Goal: Information Seeking & Learning: Learn about a topic

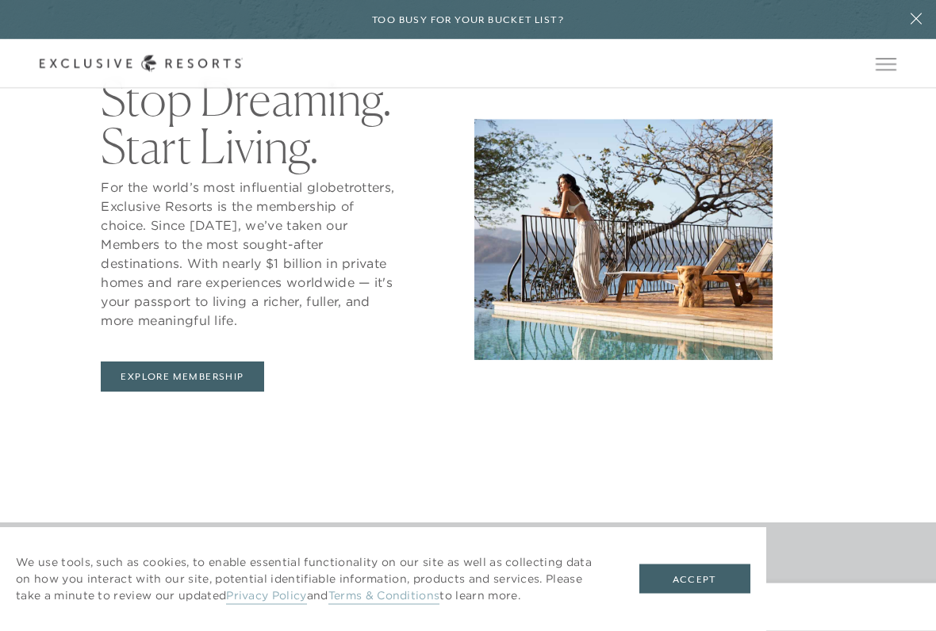
scroll to position [690, 0]
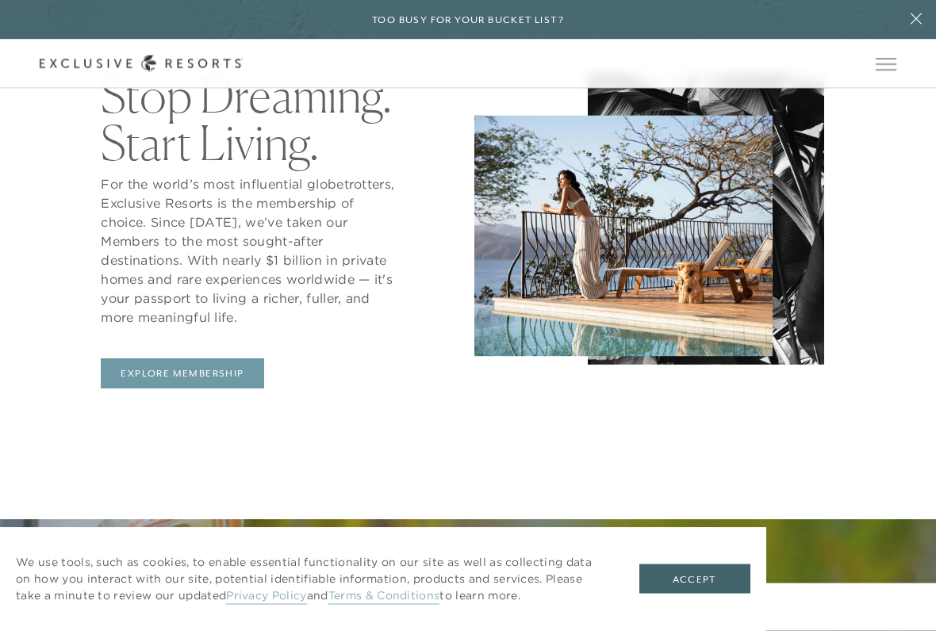
click at [218, 371] on link "Explore Membership" at bounding box center [182, 374] width 163 height 30
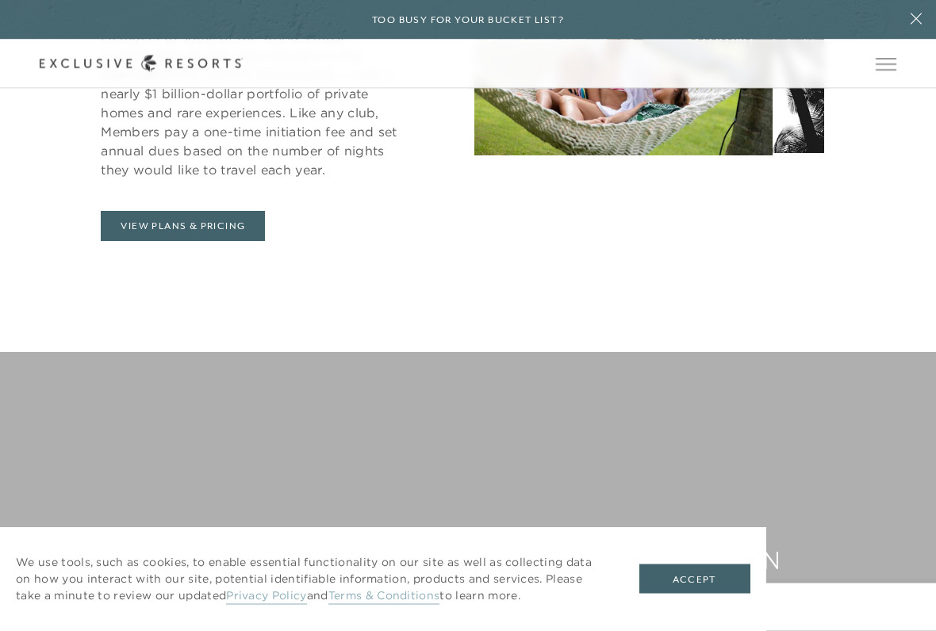
scroll to position [885, 0]
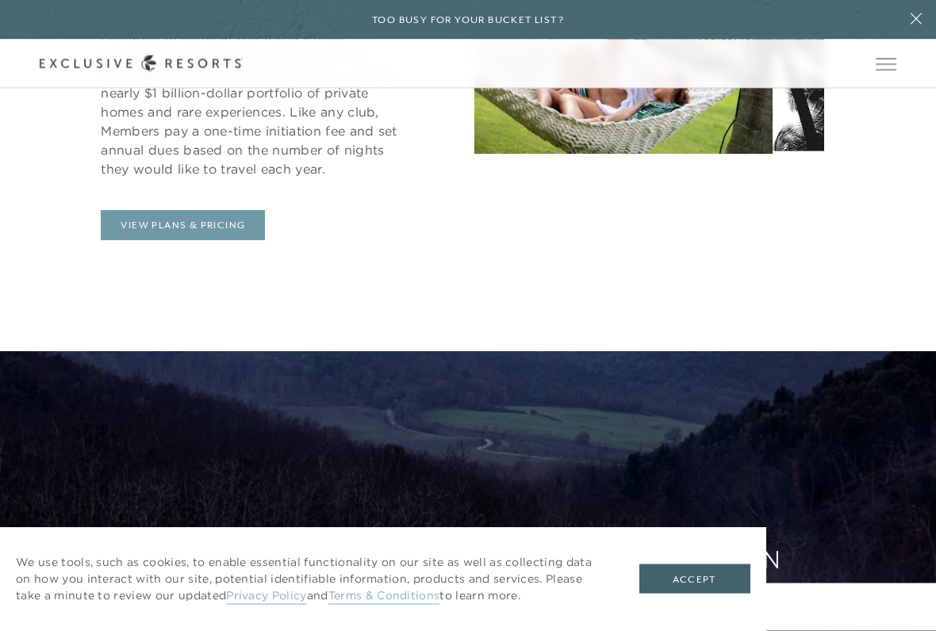
click at [216, 223] on link "View Plans & Pricing" at bounding box center [183, 226] width 164 height 30
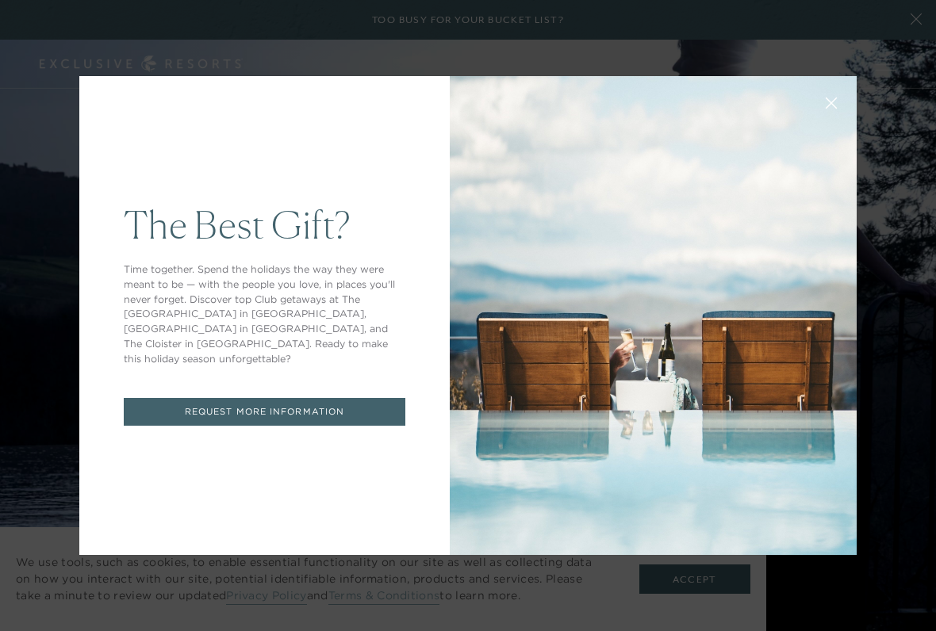
click at [382, 305] on p "Time together. Spend the holidays the way they were meant to be — with the peop…" at bounding box center [265, 315] width 282 height 104
click at [362, 404] on link "REQUEST MORE INFORMATION" at bounding box center [265, 412] width 282 height 28
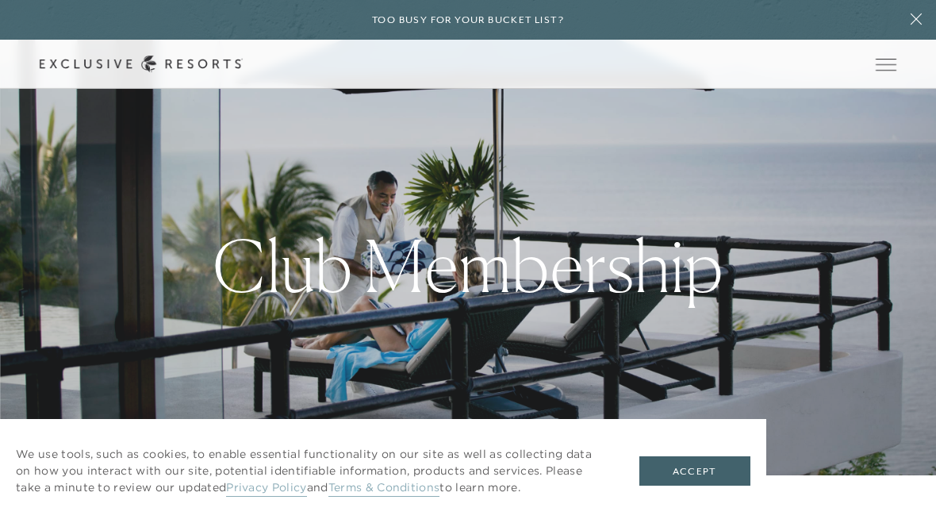
scroll to position [886, 0]
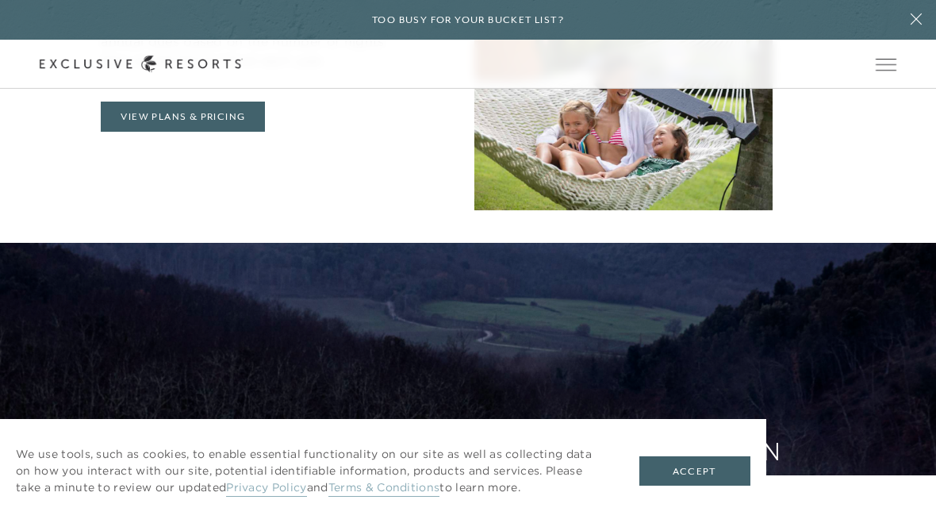
click at [700, 477] on button "Accept" at bounding box center [694, 471] width 111 height 30
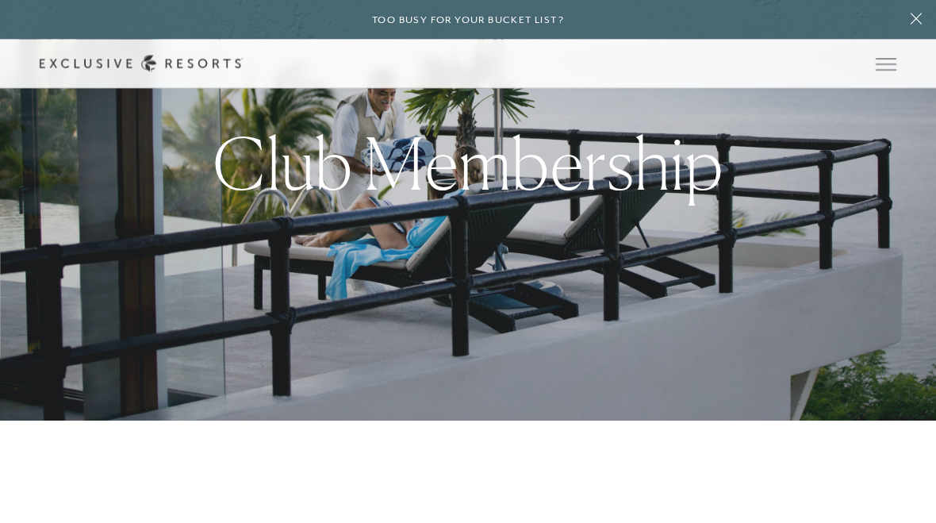
click at [896, 67] on button "Open navigation" at bounding box center [886, 64] width 21 height 11
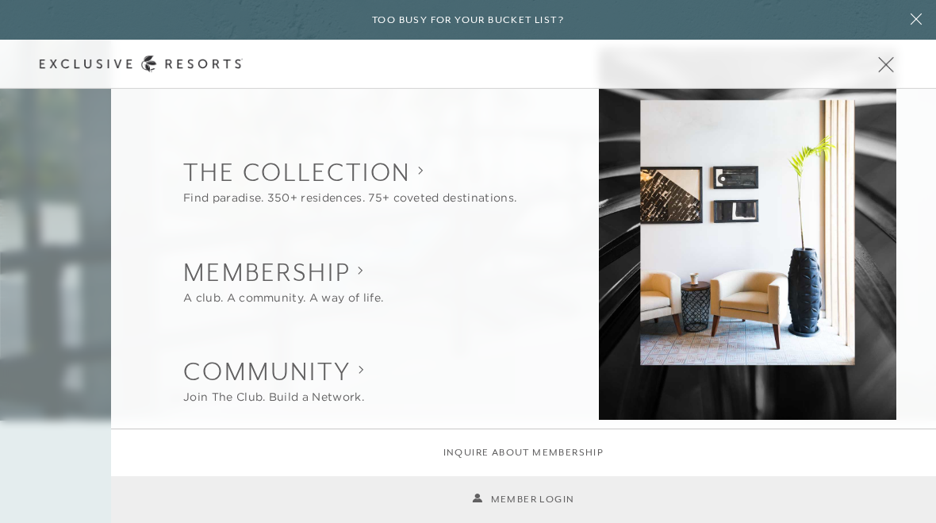
click at [467, 370] on div "Back Community Join The Club. Build a Network. Overview Club Journal" at bounding box center [362, 380] width 358 height 52
click at [376, 182] on collection "The Collection" at bounding box center [349, 172] width 333 height 35
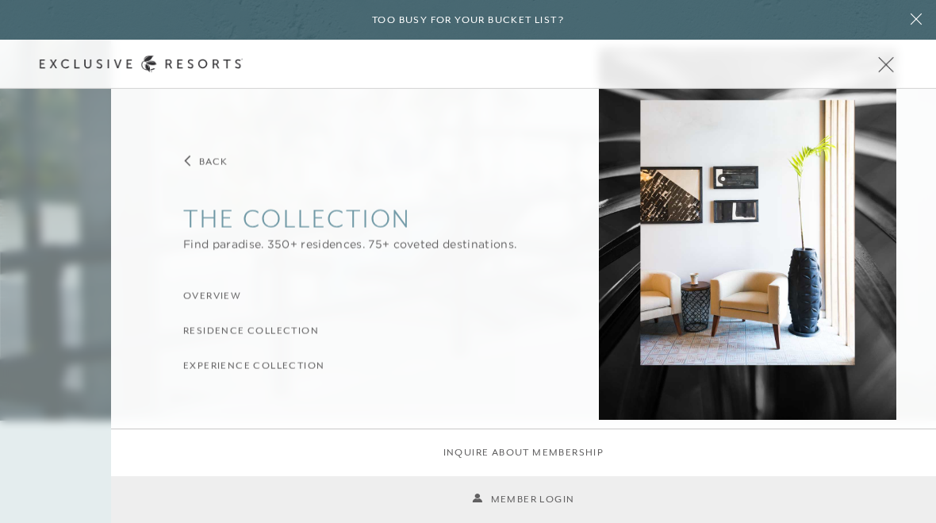
click at [309, 362] on h3 "Experience Collection" at bounding box center [253, 365] width 141 height 15
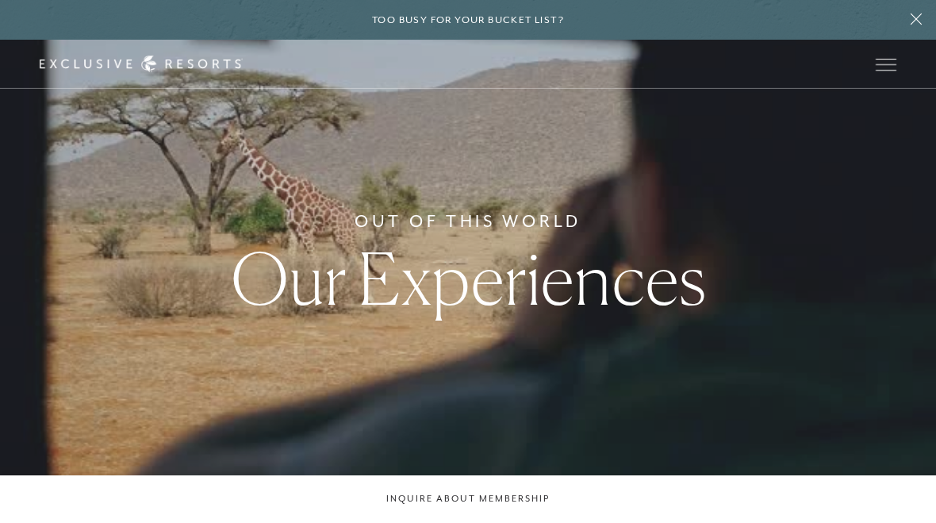
click at [891, 70] on span "Open navigation" at bounding box center [886, 70] width 21 height 1
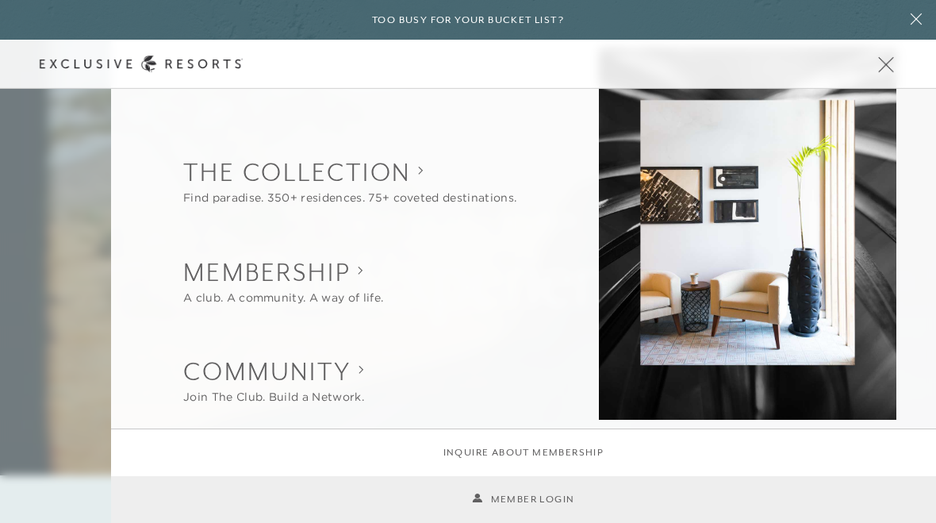
click at [412, 185] on collection "The Collection" at bounding box center [349, 172] width 333 height 35
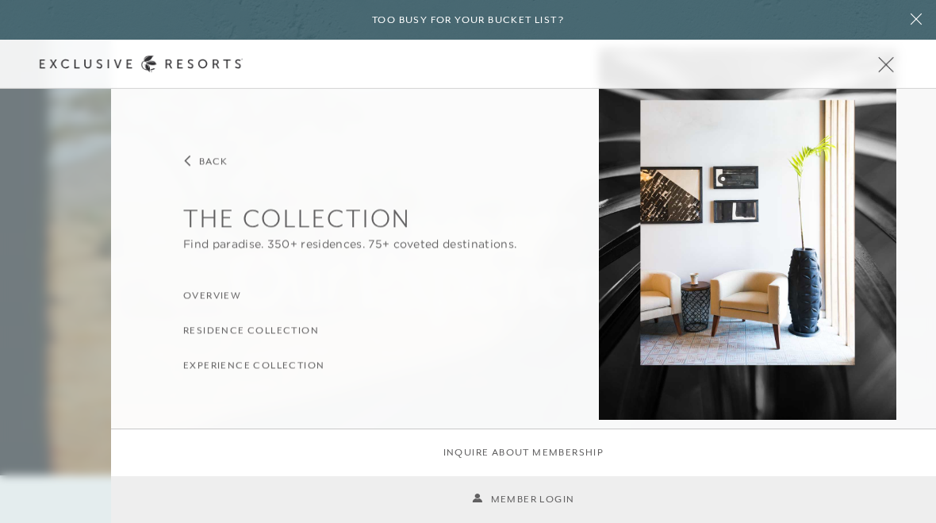
click at [225, 297] on h3 "Overview" at bounding box center [212, 296] width 58 height 15
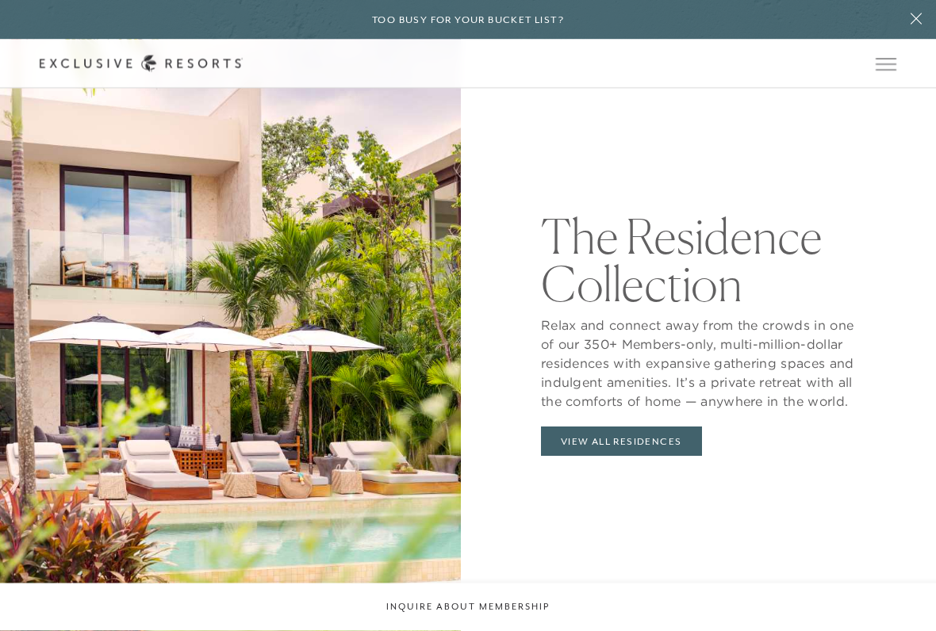
scroll to position [1613, 0]
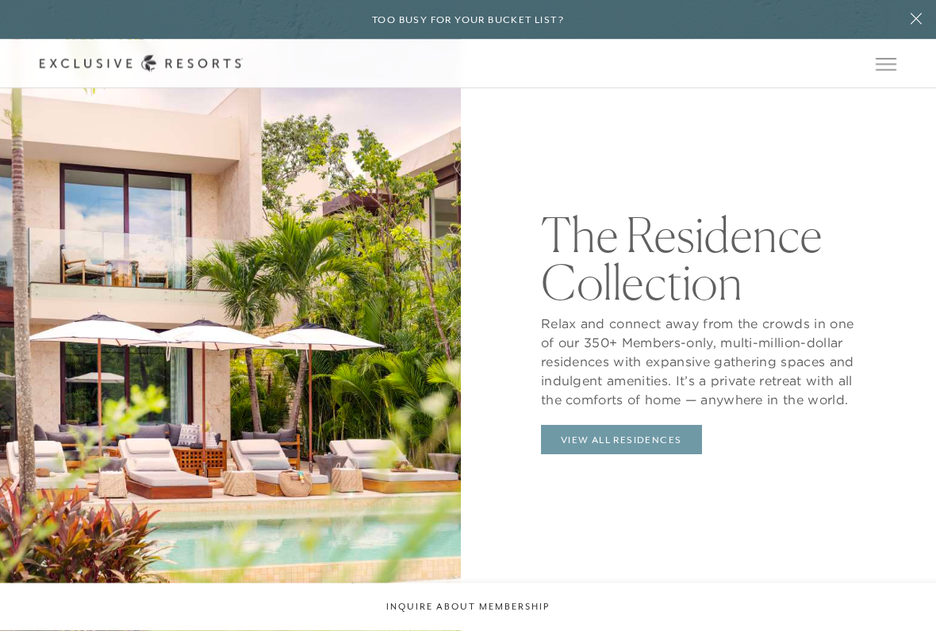
click at [638, 436] on link "View All Residences" at bounding box center [621, 441] width 161 height 30
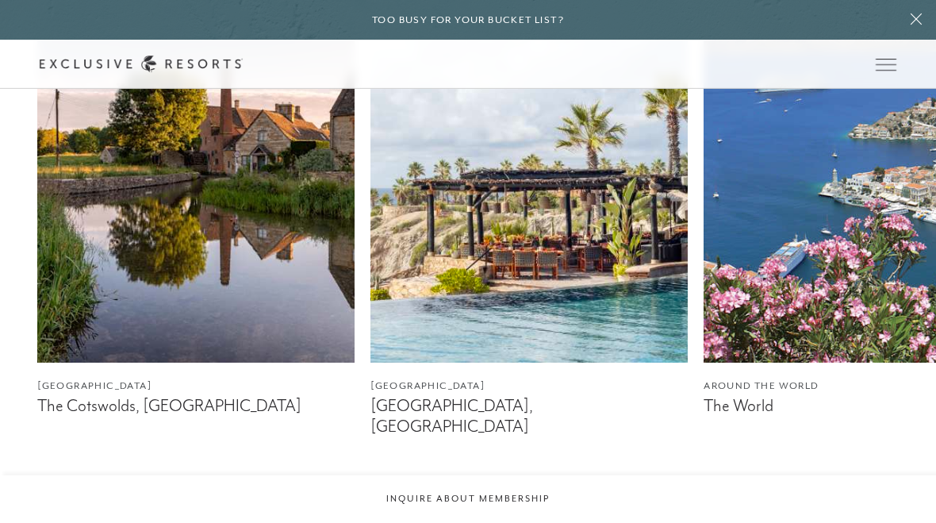
scroll to position [910, 0]
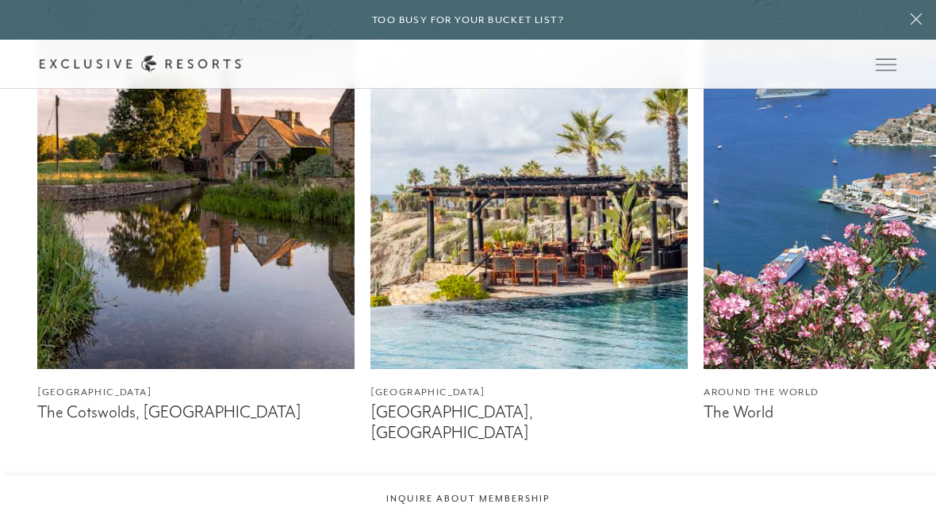
click at [297, 333] on img at bounding box center [195, 170] width 317 height 397
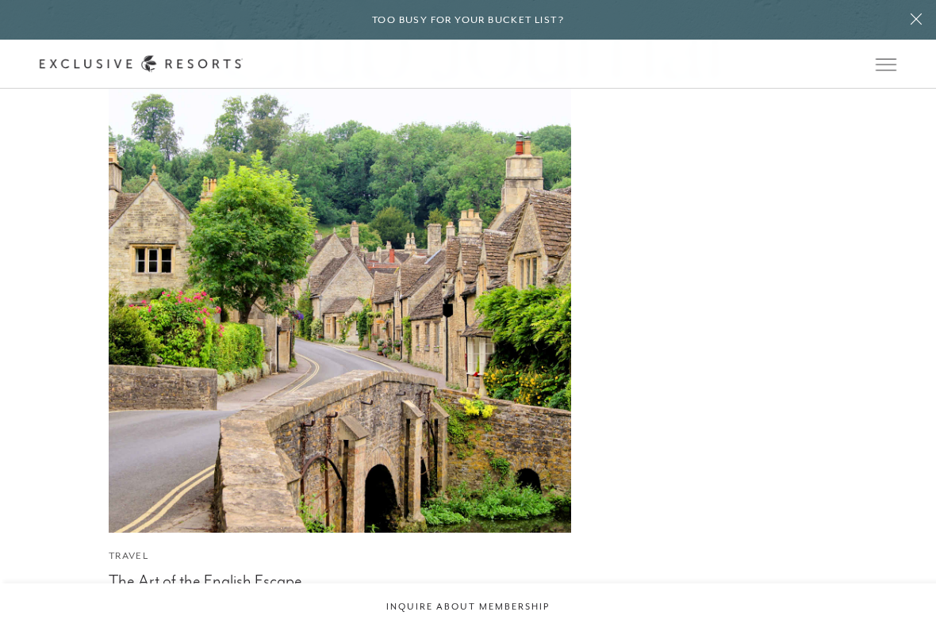
scroll to position [3581, 0]
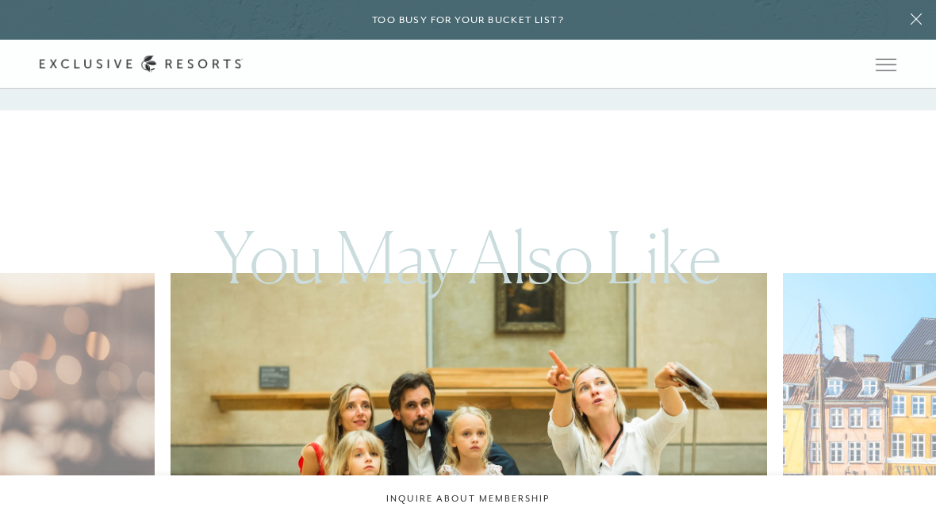
scroll to position [910, 0]
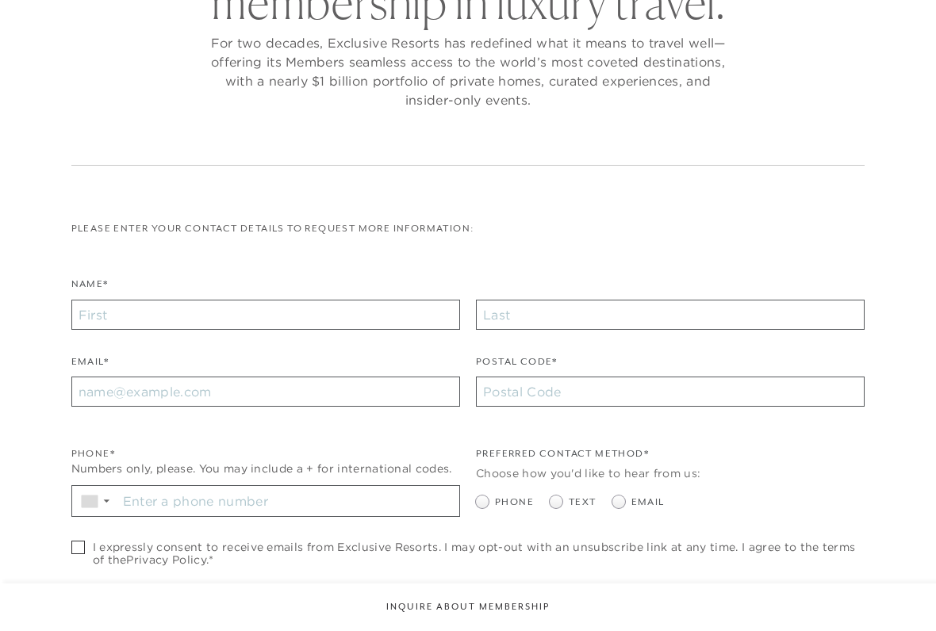
checkbox input "false"
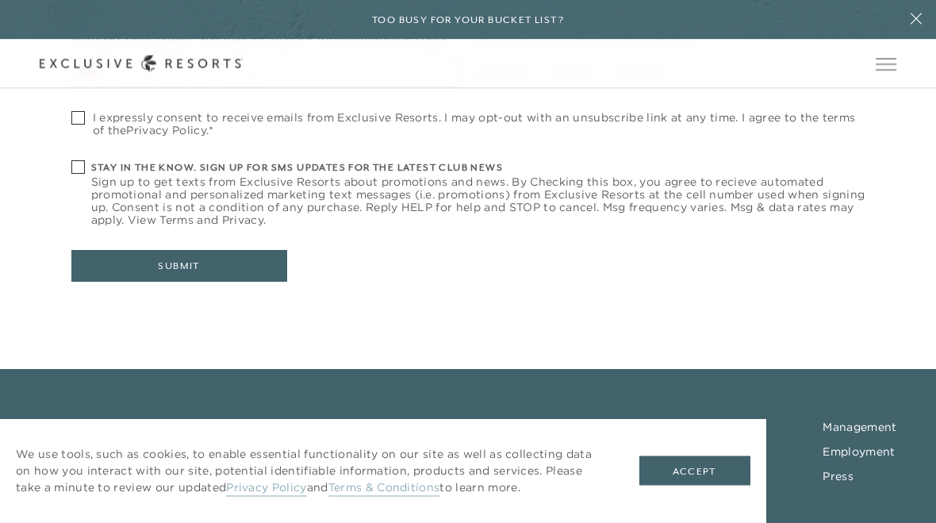
scroll to position [780, 0]
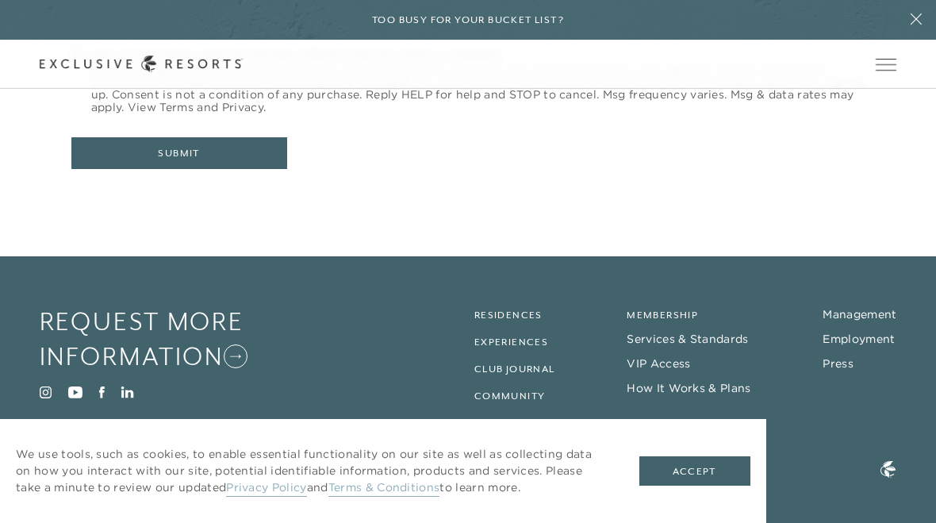
click at [680, 316] on link "Membership" at bounding box center [662, 314] width 71 height 11
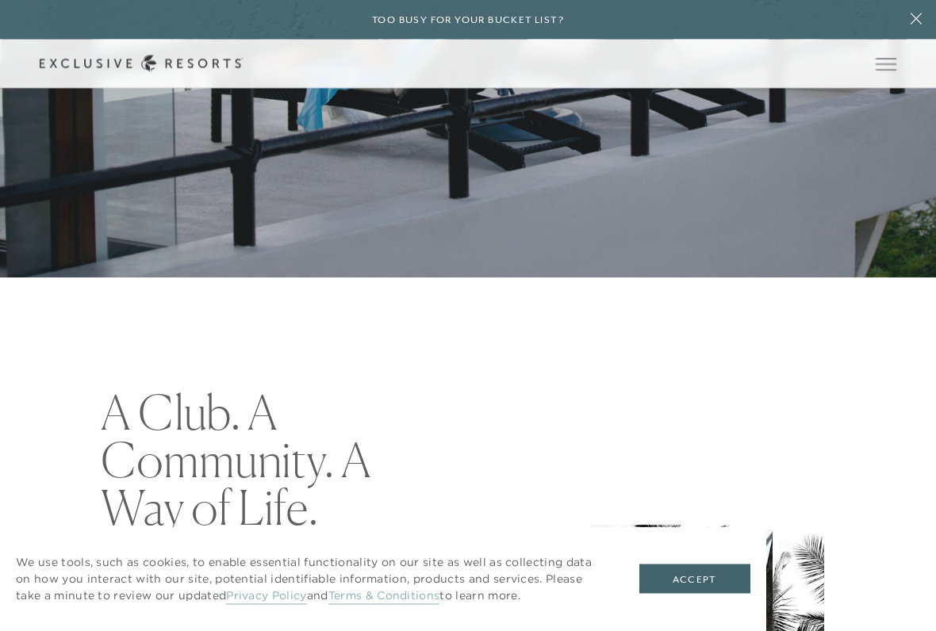
click at [678, 522] on button "Accept" at bounding box center [694, 580] width 111 height 30
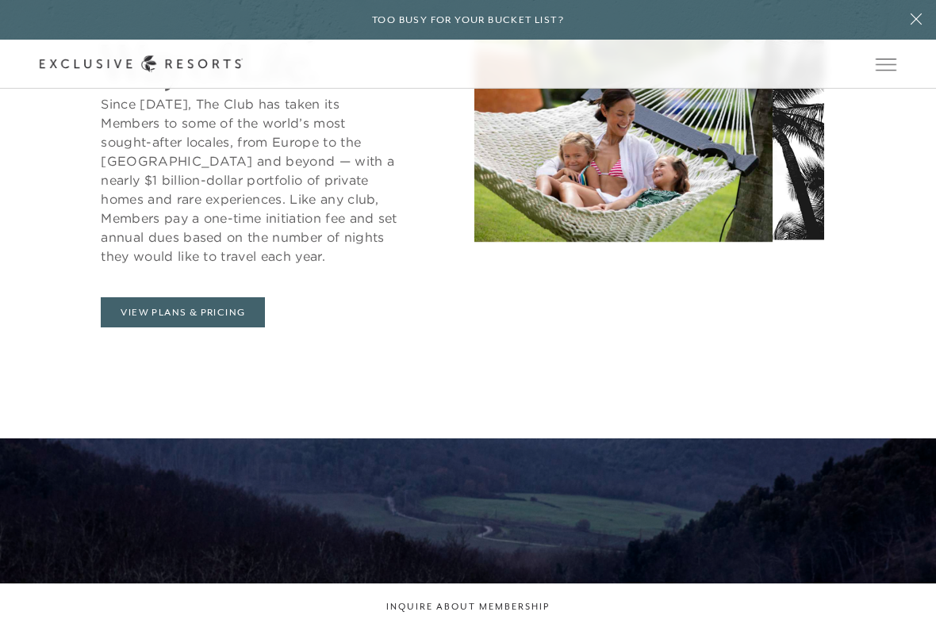
scroll to position [800, 0]
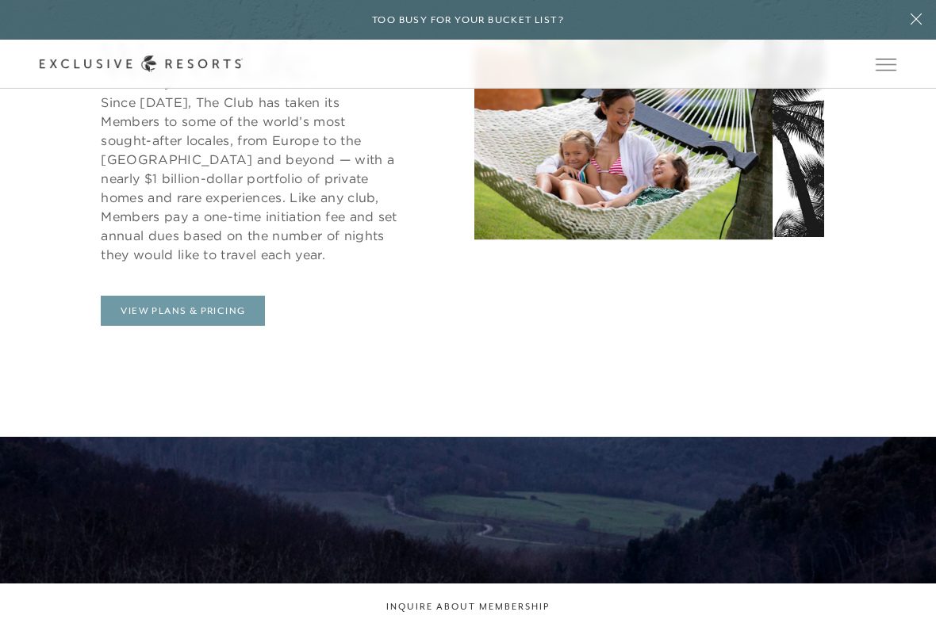
click at [209, 311] on link "View Plans & Pricing" at bounding box center [183, 311] width 164 height 30
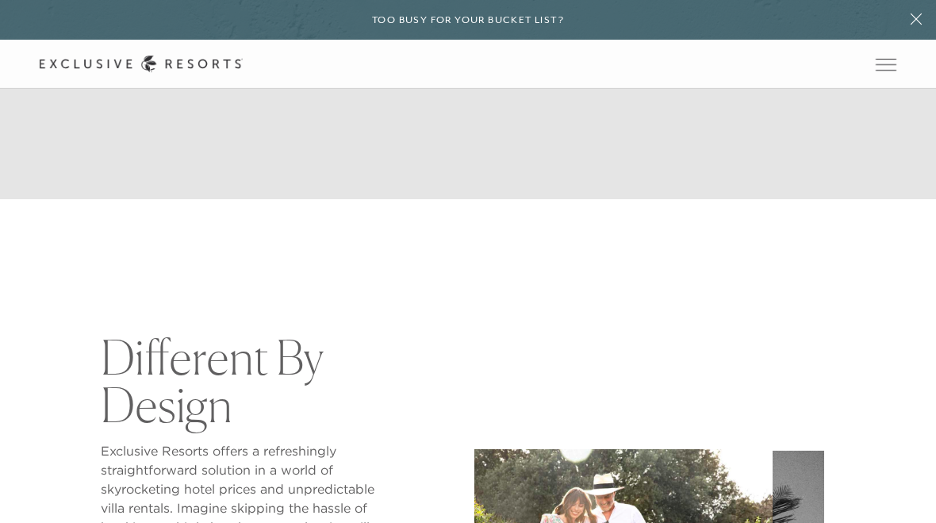
scroll to position [308, 0]
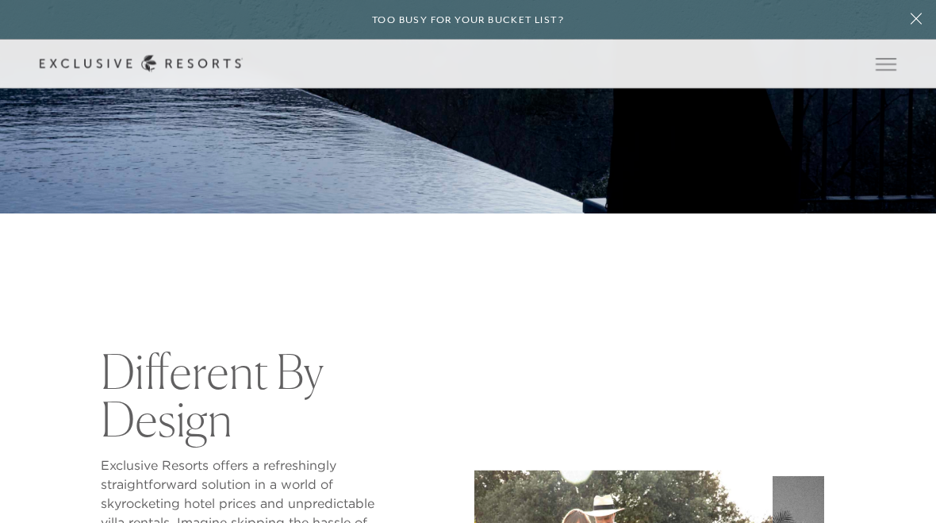
click at [916, 24] on icon at bounding box center [916, 19] width 30 height 13
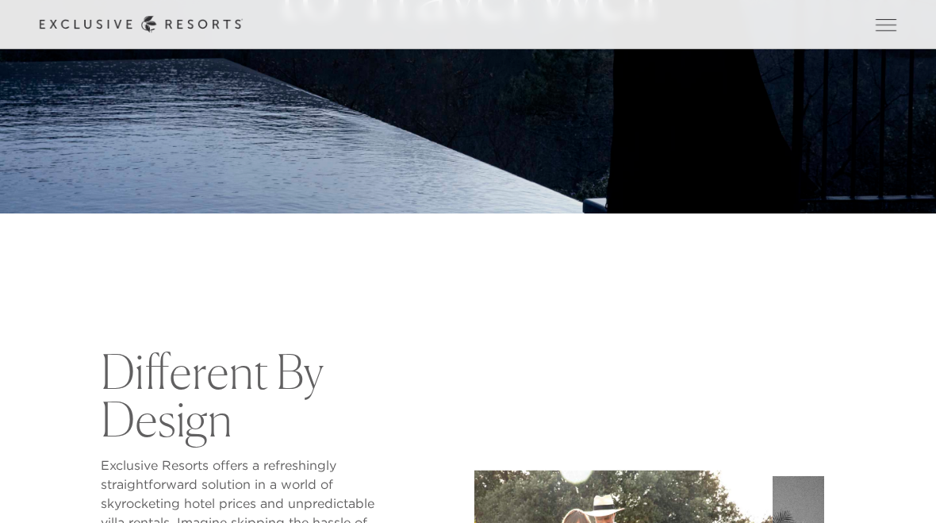
click at [886, 30] on button "Open navigation" at bounding box center [886, 24] width 21 height 11
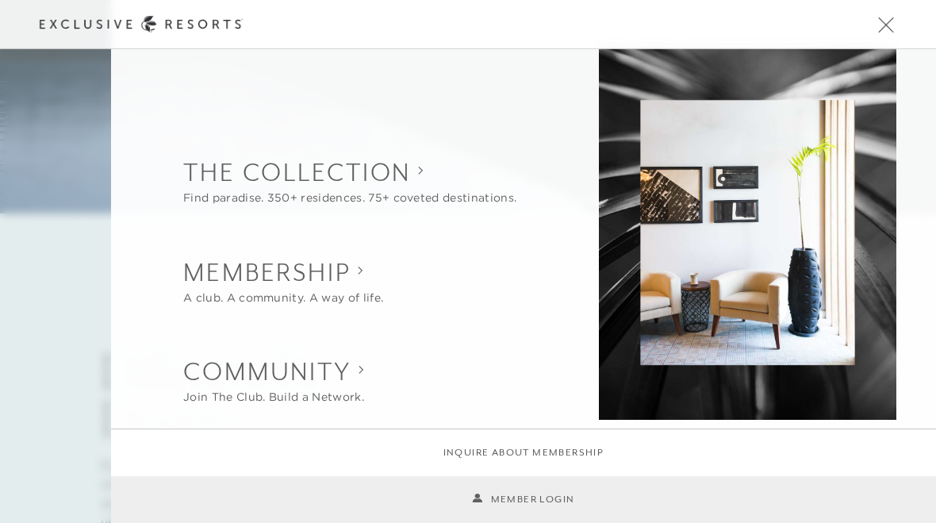
scroll to position [0, 0]
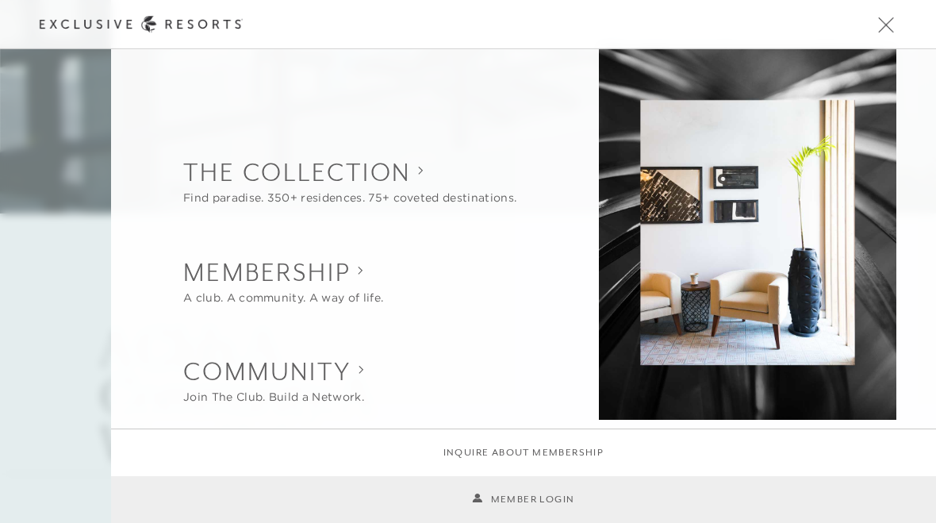
scroll to position [800, 0]
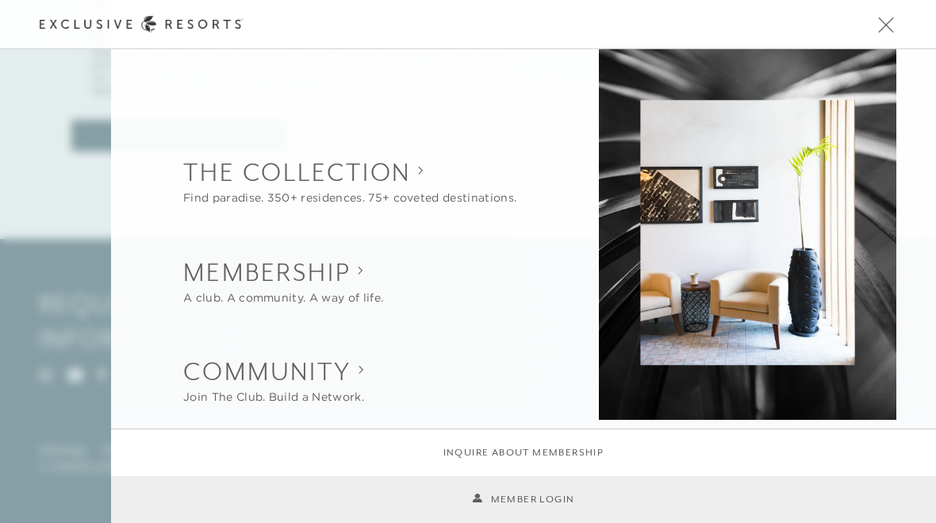
scroll to position [741, 0]
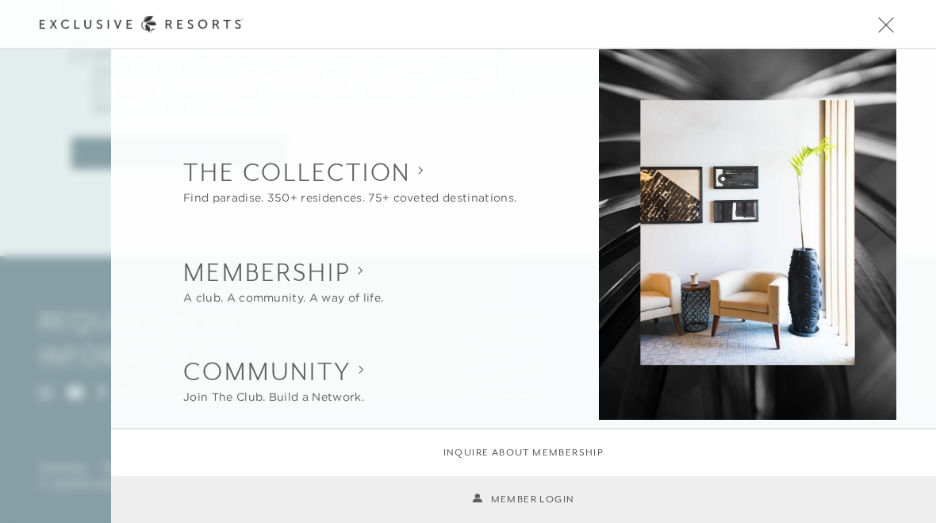
click at [404, 186] on collection "The Collection" at bounding box center [349, 172] width 333 height 35
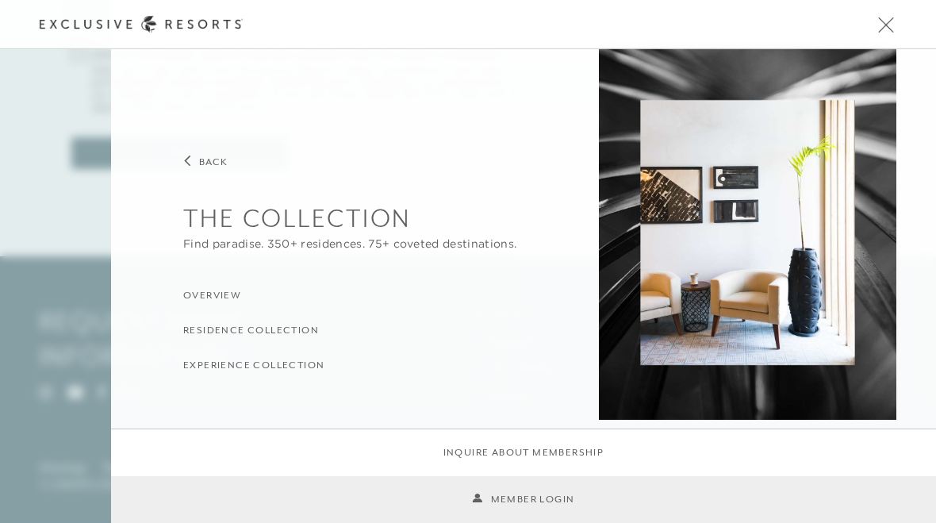
click at [309, 331] on h3 "Residence Collection" at bounding box center [251, 331] width 136 height 15
